Goal: Navigation & Orientation: Find specific page/section

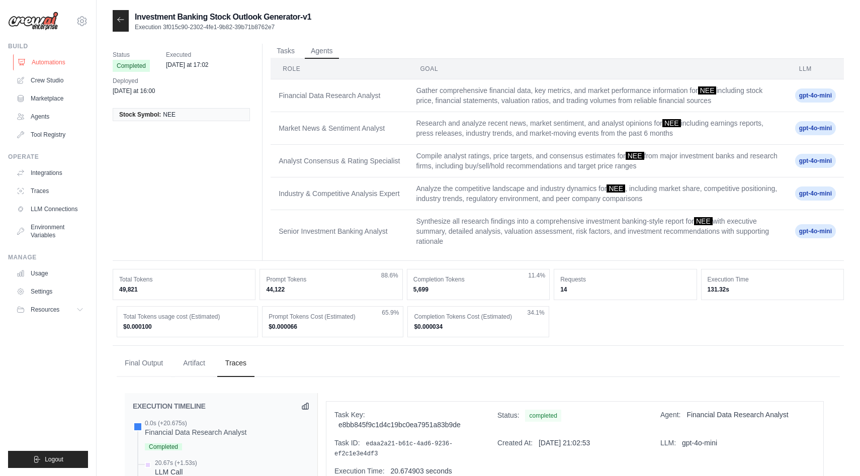
click at [48, 61] on link "Automations" at bounding box center [51, 62] width 76 height 16
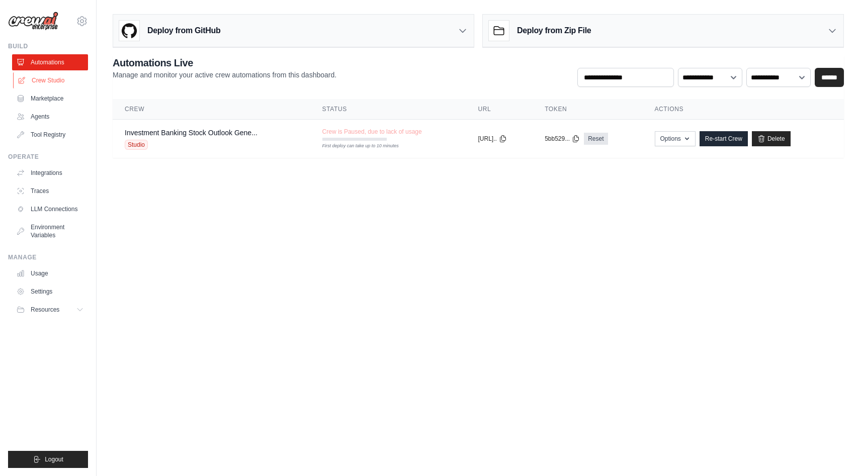
click at [43, 79] on link "Crew Studio" at bounding box center [51, 80] width 76 height 16
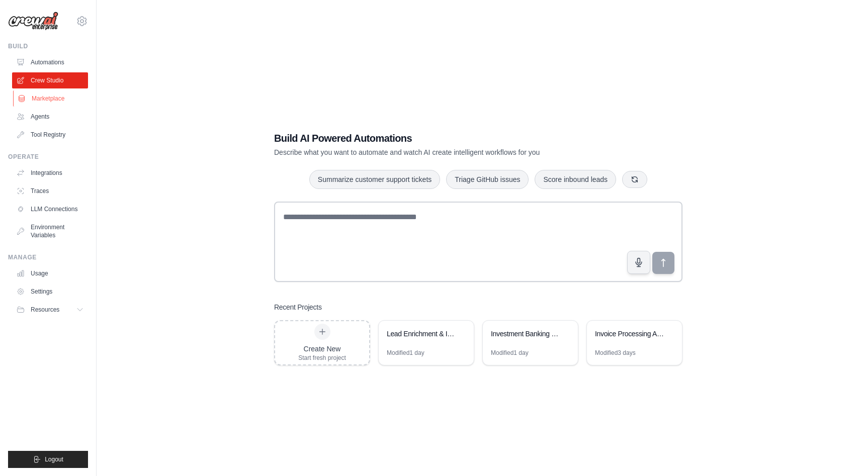
click at [36, 95] on link "Marketplace" at bounding box center [51, 98] width 76 height 16
